Goal: Information Seeking & Learning: Learn about a topic

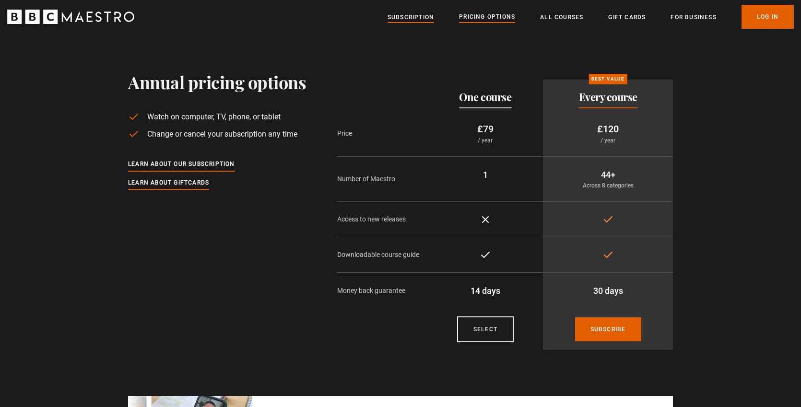
scroll to position [0, 0]
click at [559, 17] on link "All Courses" at bounding box center [561, 17] width 43 height 10
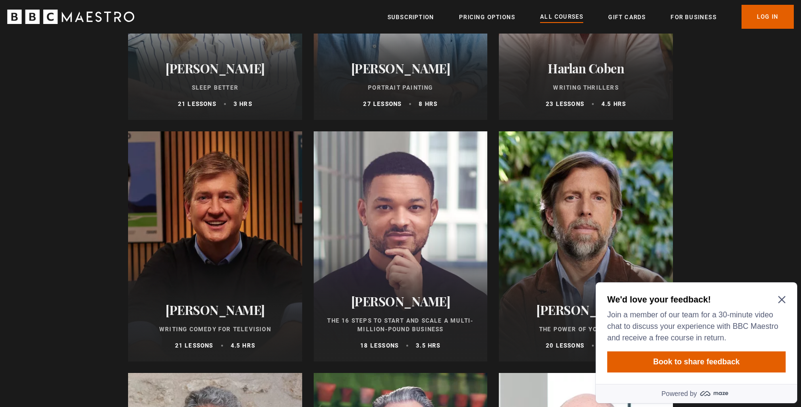
scroll to position [993, 0]
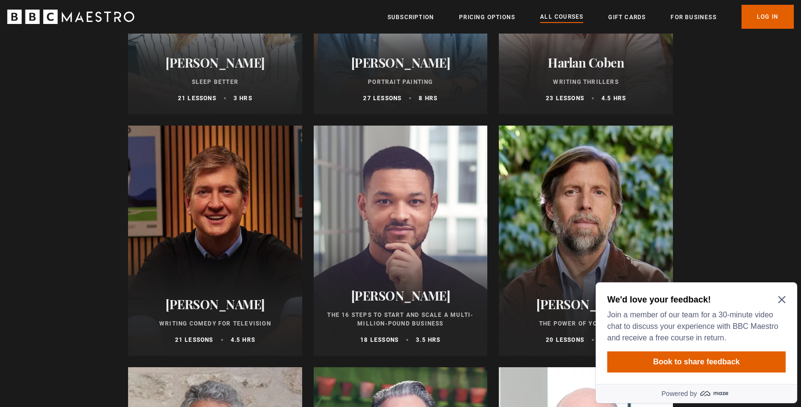
click at [782, 298] on icon "Close Maze Prompt" at bounding box center [782, 300] width 8 height 8
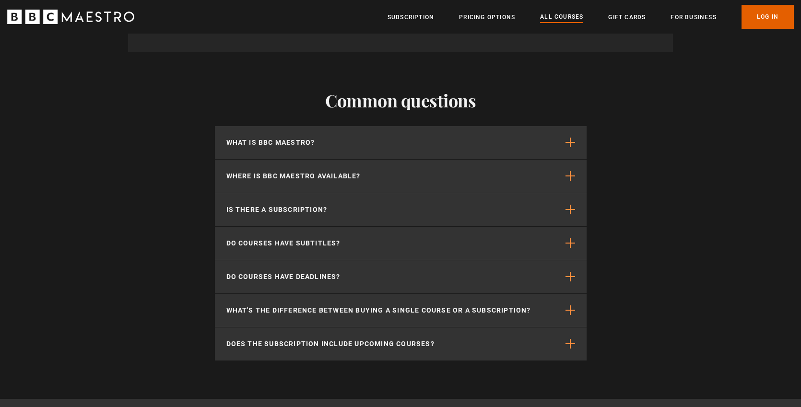
scroll to position [4328, 0]
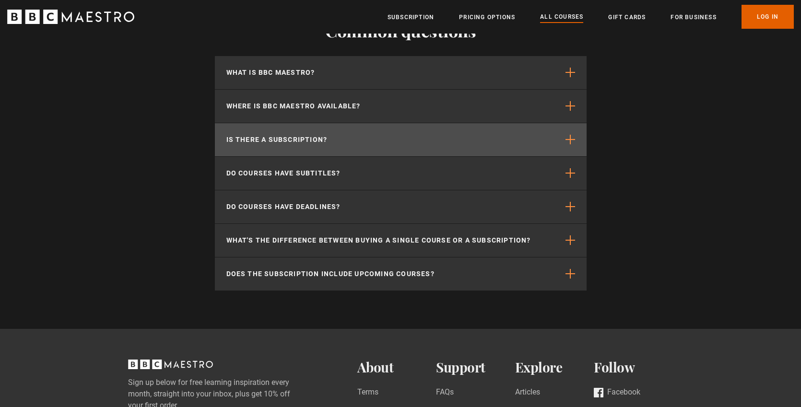
click at [569, 144] on span "button" at bounding box center [570, 140] width 10 height 10
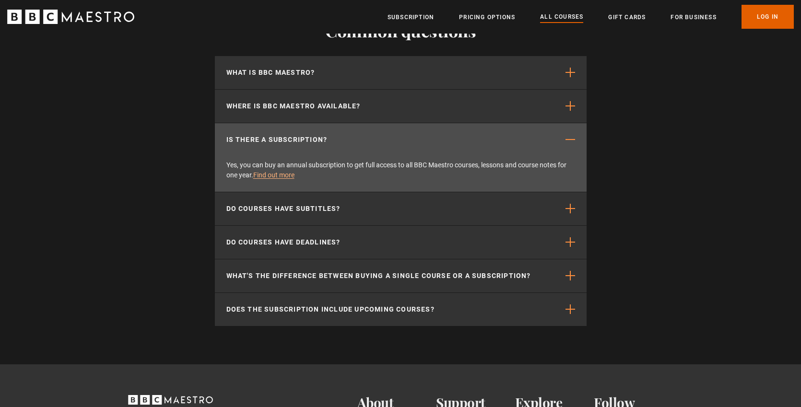
click at [569, 144] on span "button" at bounding box center [570, 140] width 10 height 10
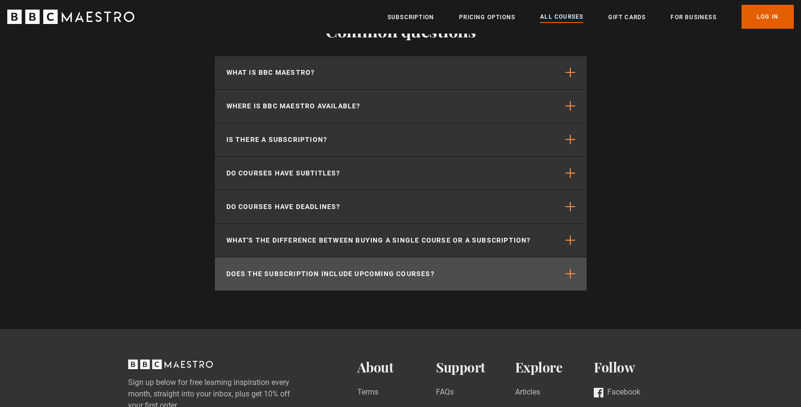
click at [571, 279] on span "button" at bounding box center [570, 274] width 10 height 10
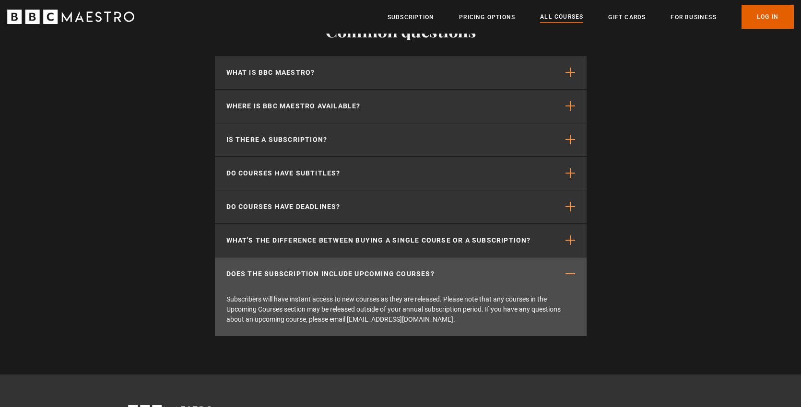
click at [571, 279] on span "button" at bounding box center [570, 274] width 10 height 10
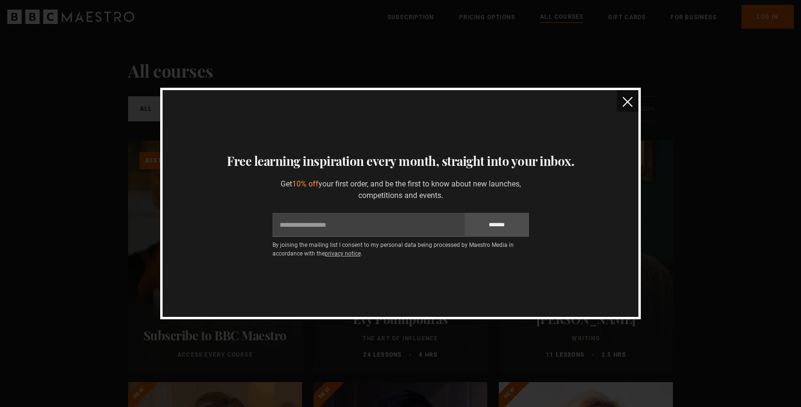
scroll to position [0, 0]
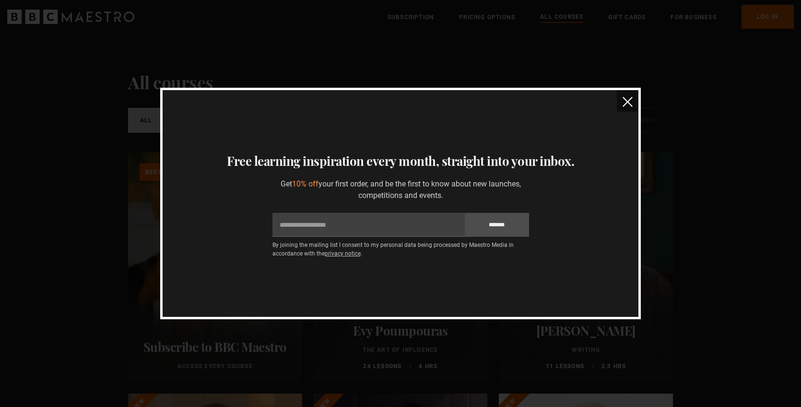
drag, startPoint x: 625, startPoint y: 100, endPoint x: 580, endPoint y: 104, distance: 44.8
click at [625, 100] on img "close" at bounding box center [627, 102] width 10 height 10
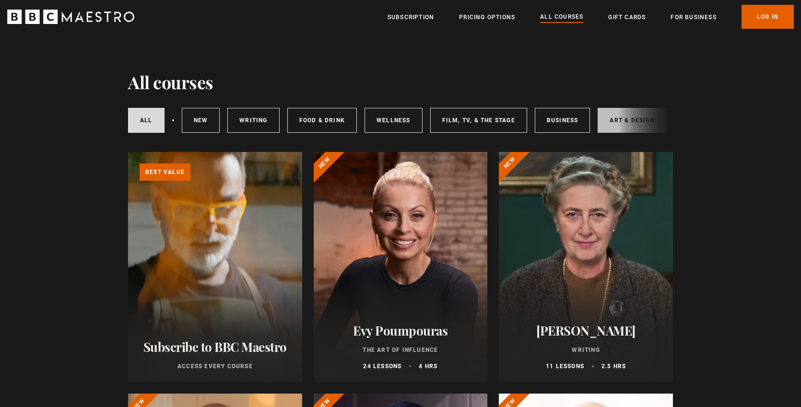
click at [617, 121] on link "Art & Design" at bounding box center [631, 120] width 69 height 25
